Goal: Task Accomplishment & Management: Manage account settings

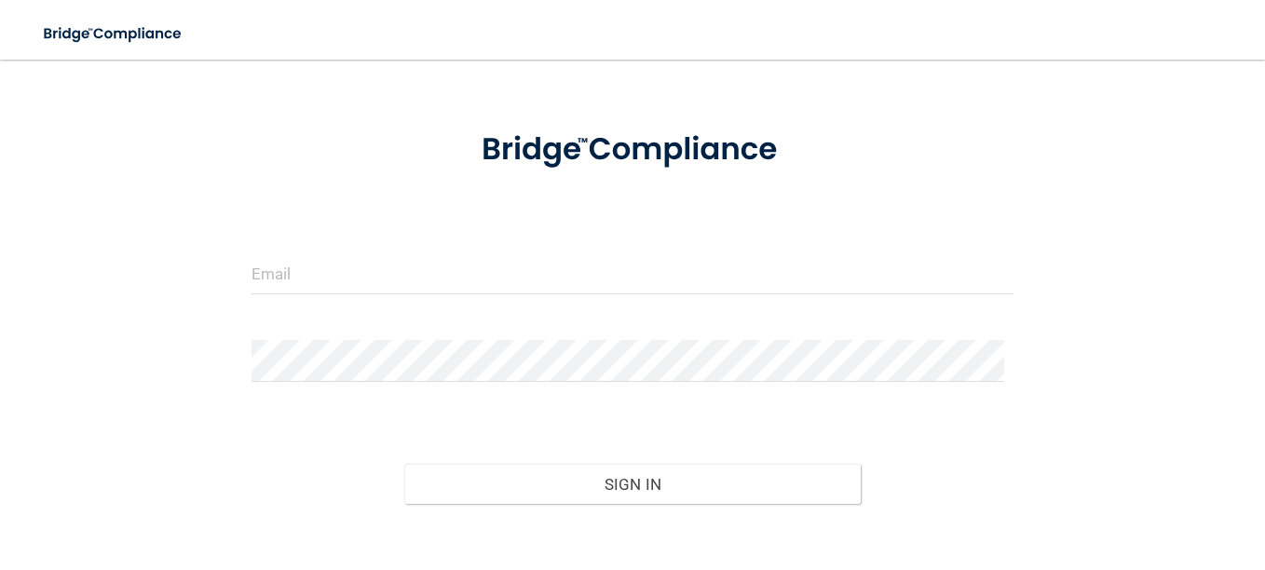
scroll to position [93, 0]
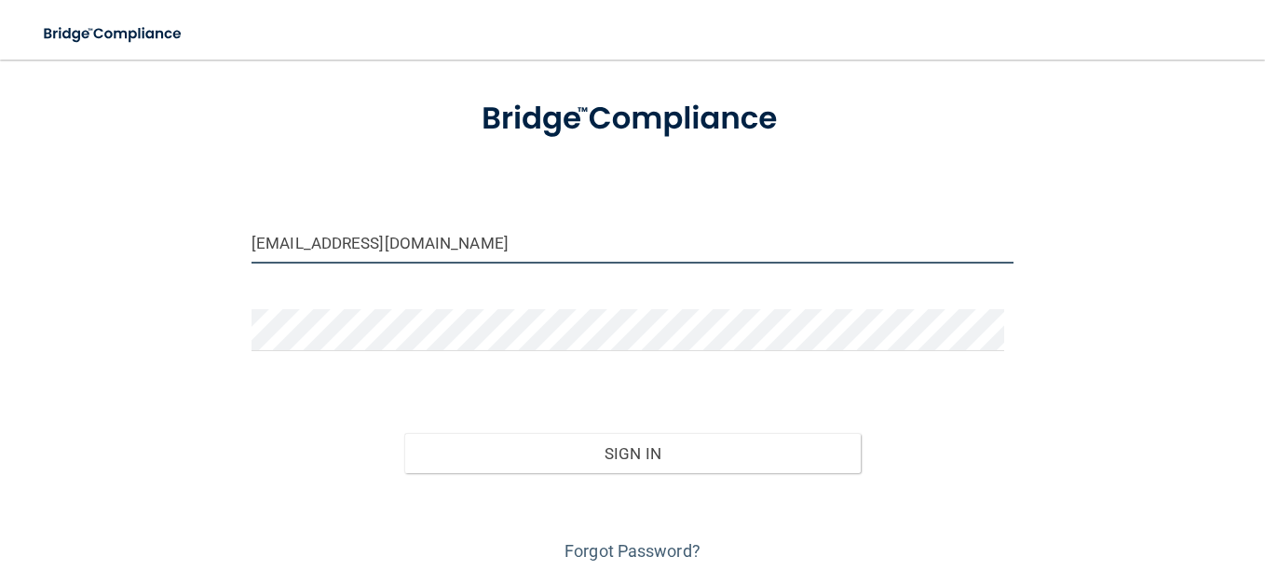
click at [294, 248] on input "[EMAIL_ADDRESS][DOMAIN_NAME]" at bounding box center [632, 243] width 762 height 42
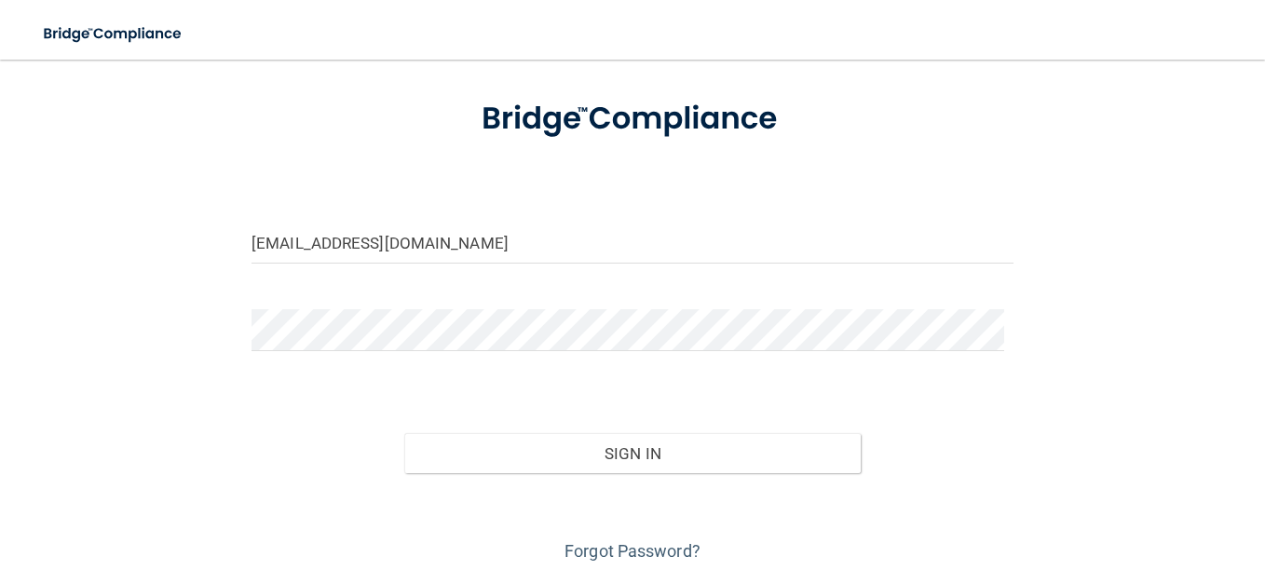
click at [416, 119] on div at bounding box center [632, 119] width 790 height 82
click at [604, 153] on img at bounding box center [632, 119] width 367 height 82
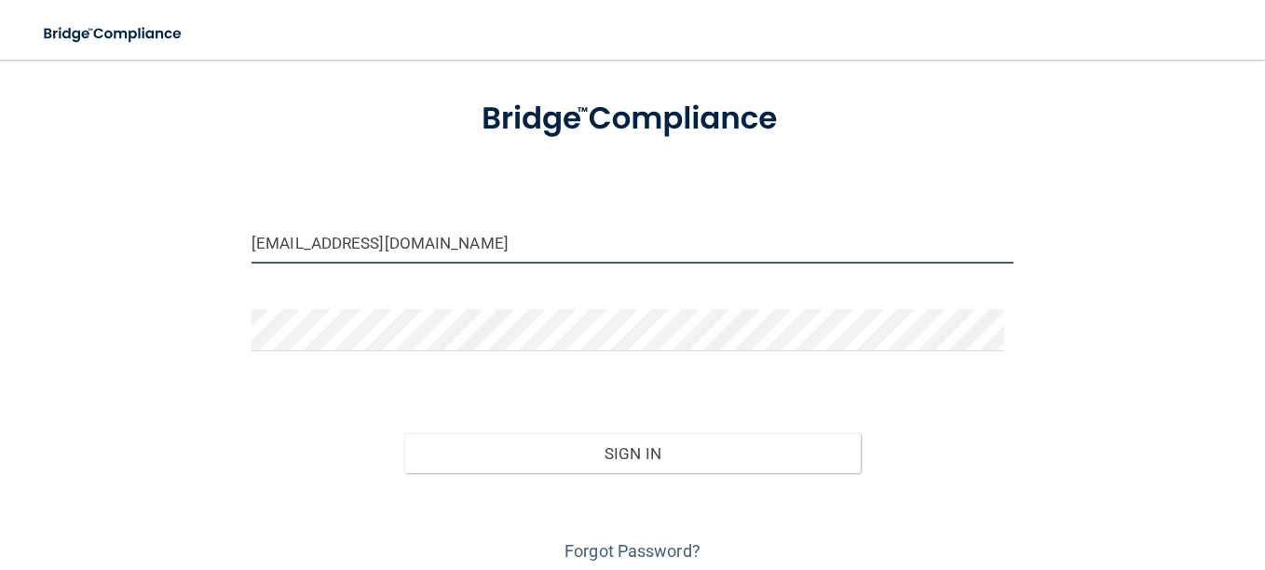
click at [306, 245] on input "[EMAIL_ADDRESS][DOMAIN_NAME]" at bounding box center [632, 243] width 762 height 42
click at [427, 252] on input "[EMAIL_ADDRESS][DOMAIN_NAME]" at bounding box center [632, 243] width 762 height 42
click at [613, 235] on input "[EMAIL_ADDRESS][DOMAIN_NAME]" at bounding box center [632, 243] width 762 height 42
type input "[EMAIL_ADDRESS][DOMAIN_NAME]"
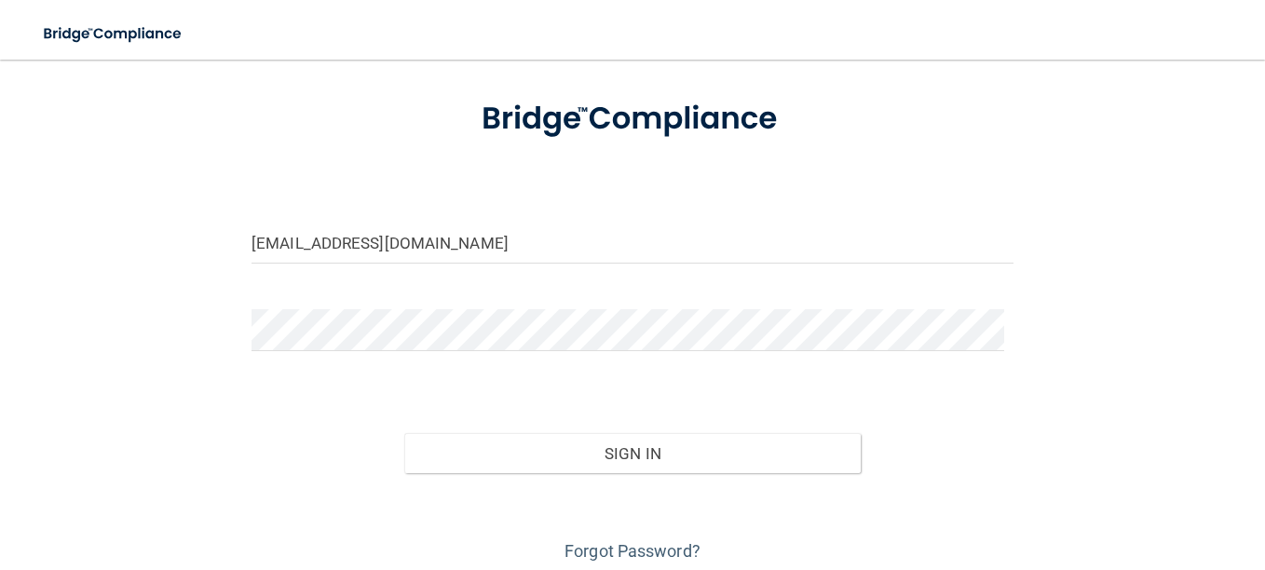
click at [652, 169] on form "[EMAIL_ADDRESS][DOMAIN_NAME] Invalid email/password. You don't have permission …" at bounding box center [632, 322] width 762 height 488
